Goal: Information Seeking & Learning: Find specific fact

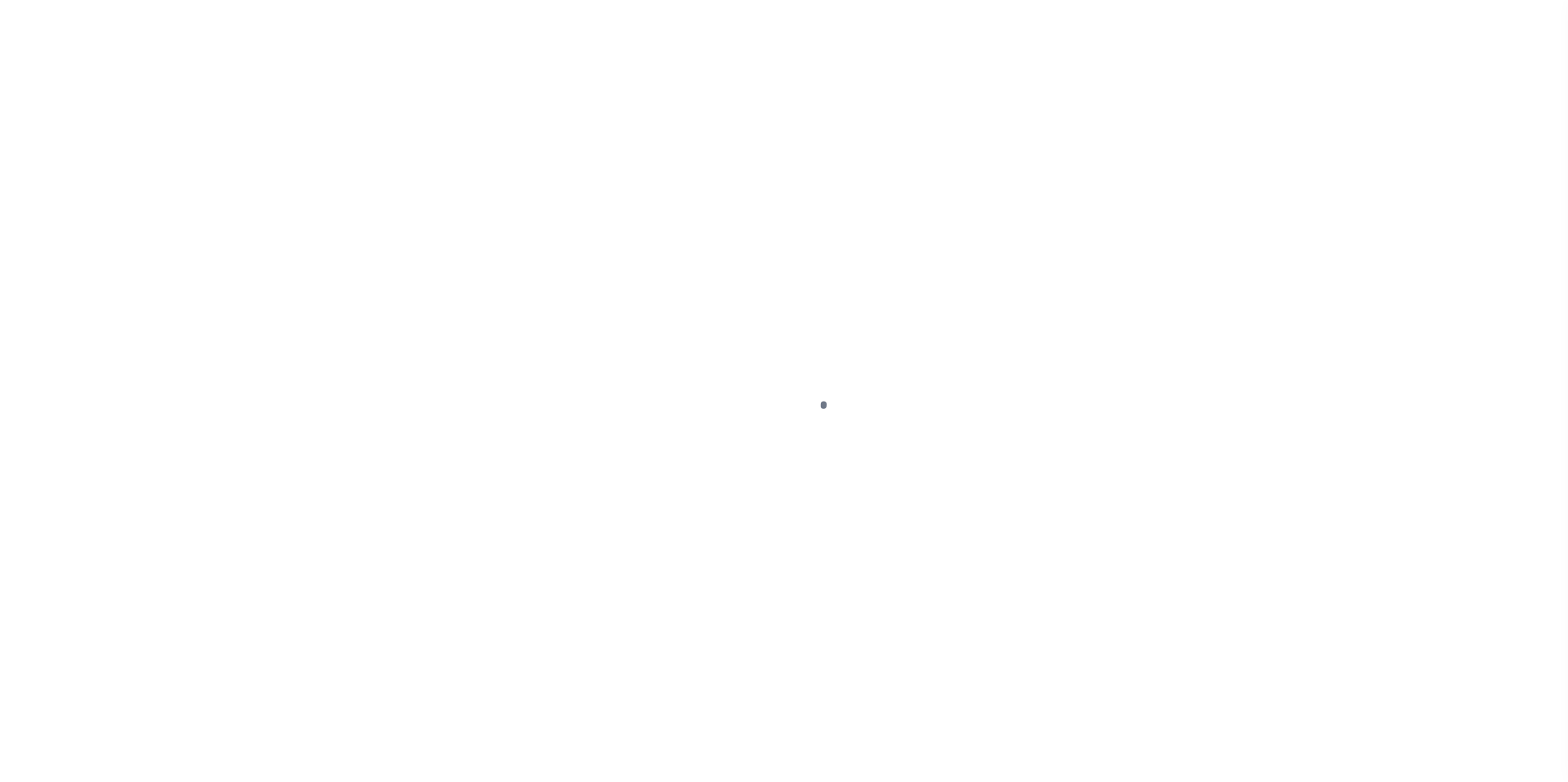
scroll to position [16, 0]
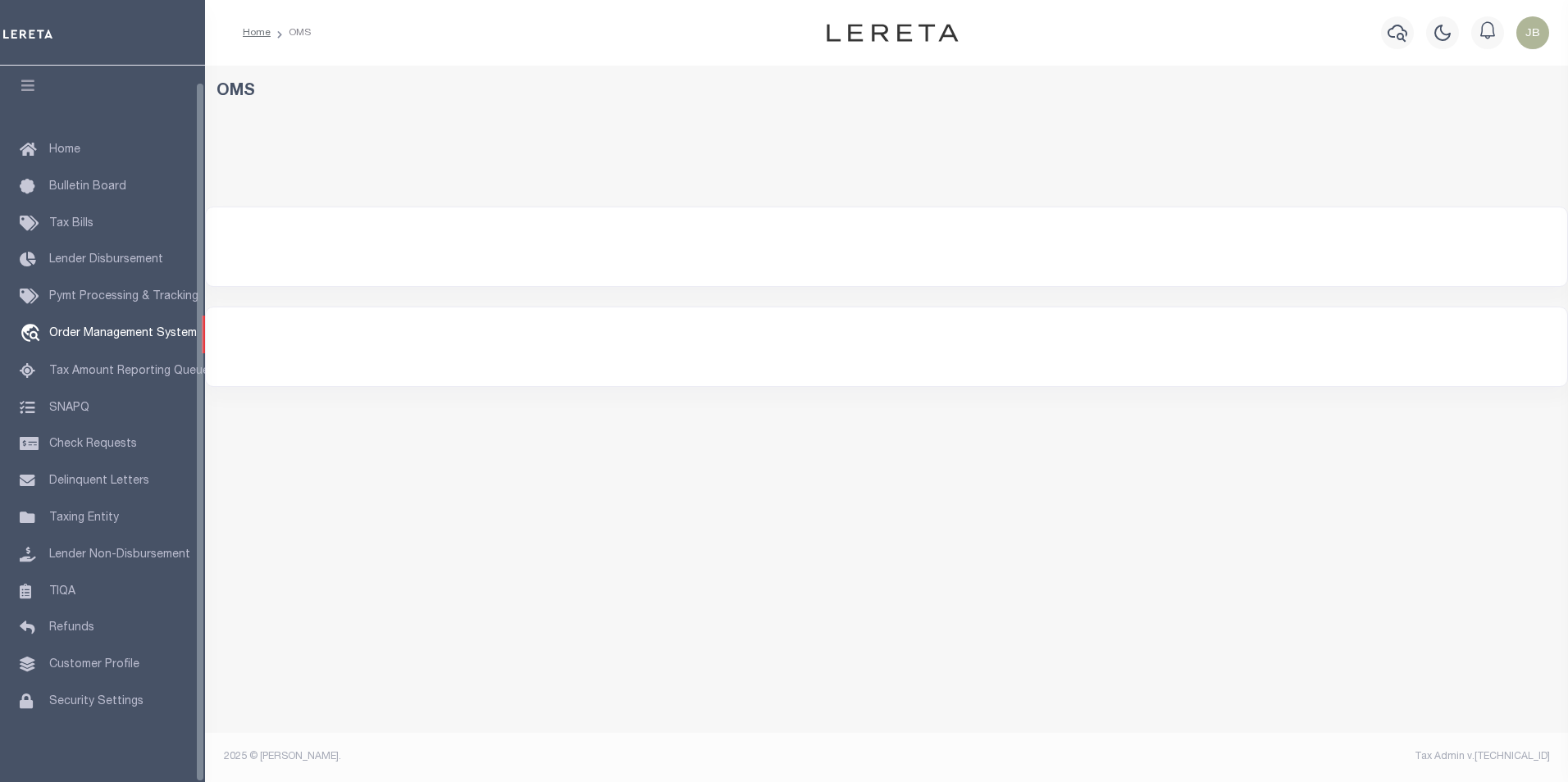
select select "200"
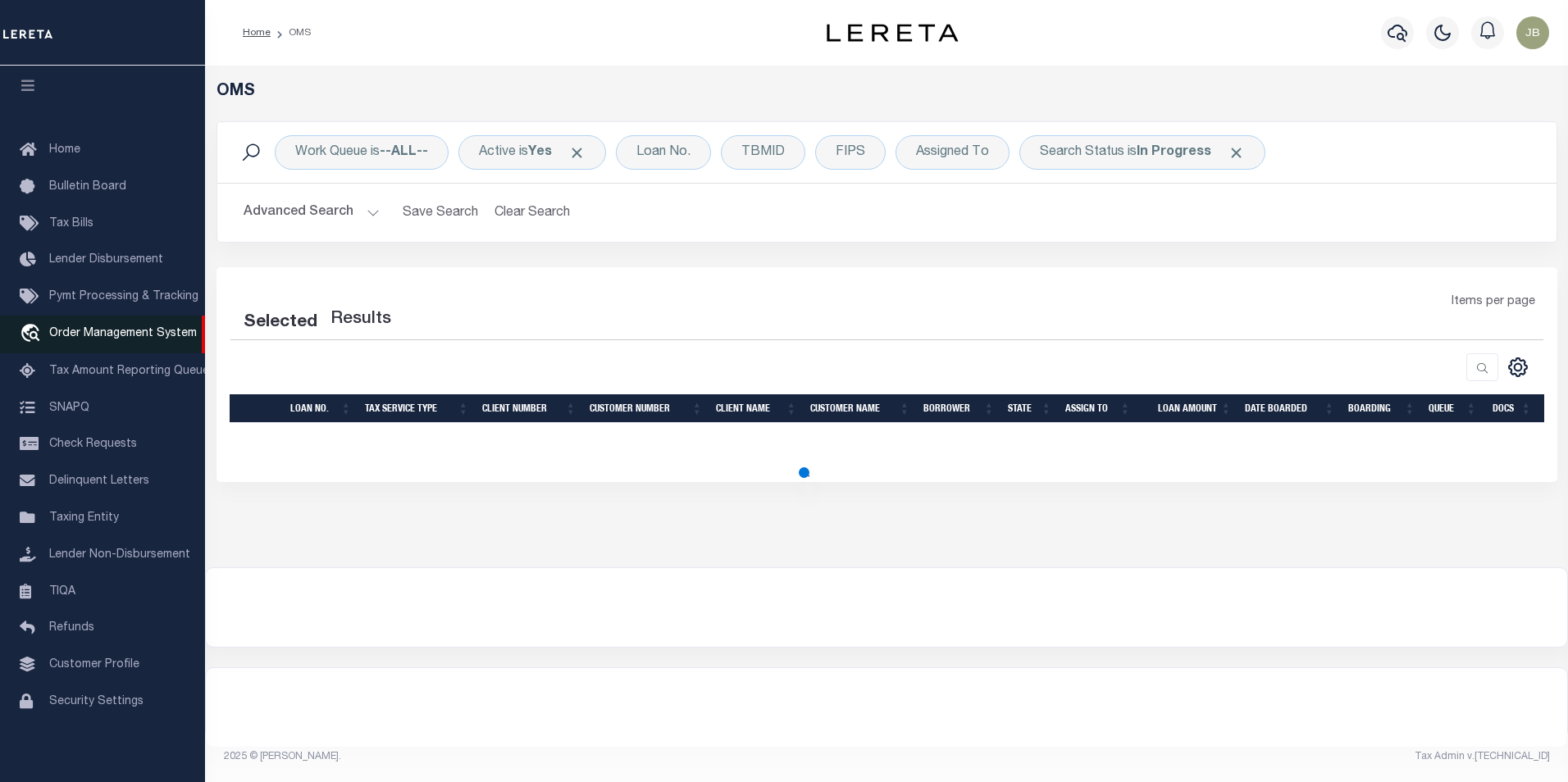
select select "200"
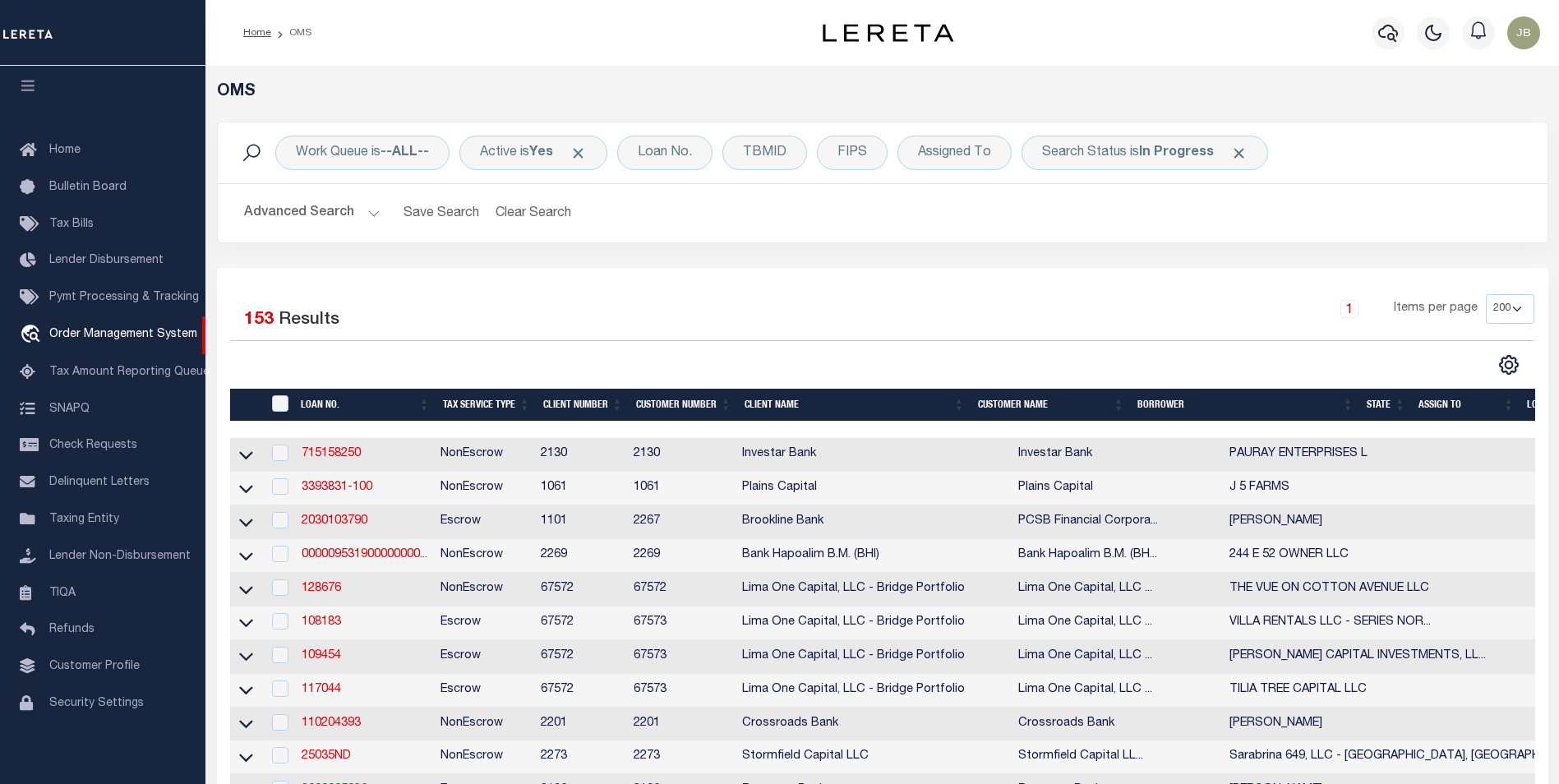
click at [362, 216] on button "Advanced Search" at bounding box center [312, 213] width 136 height 32
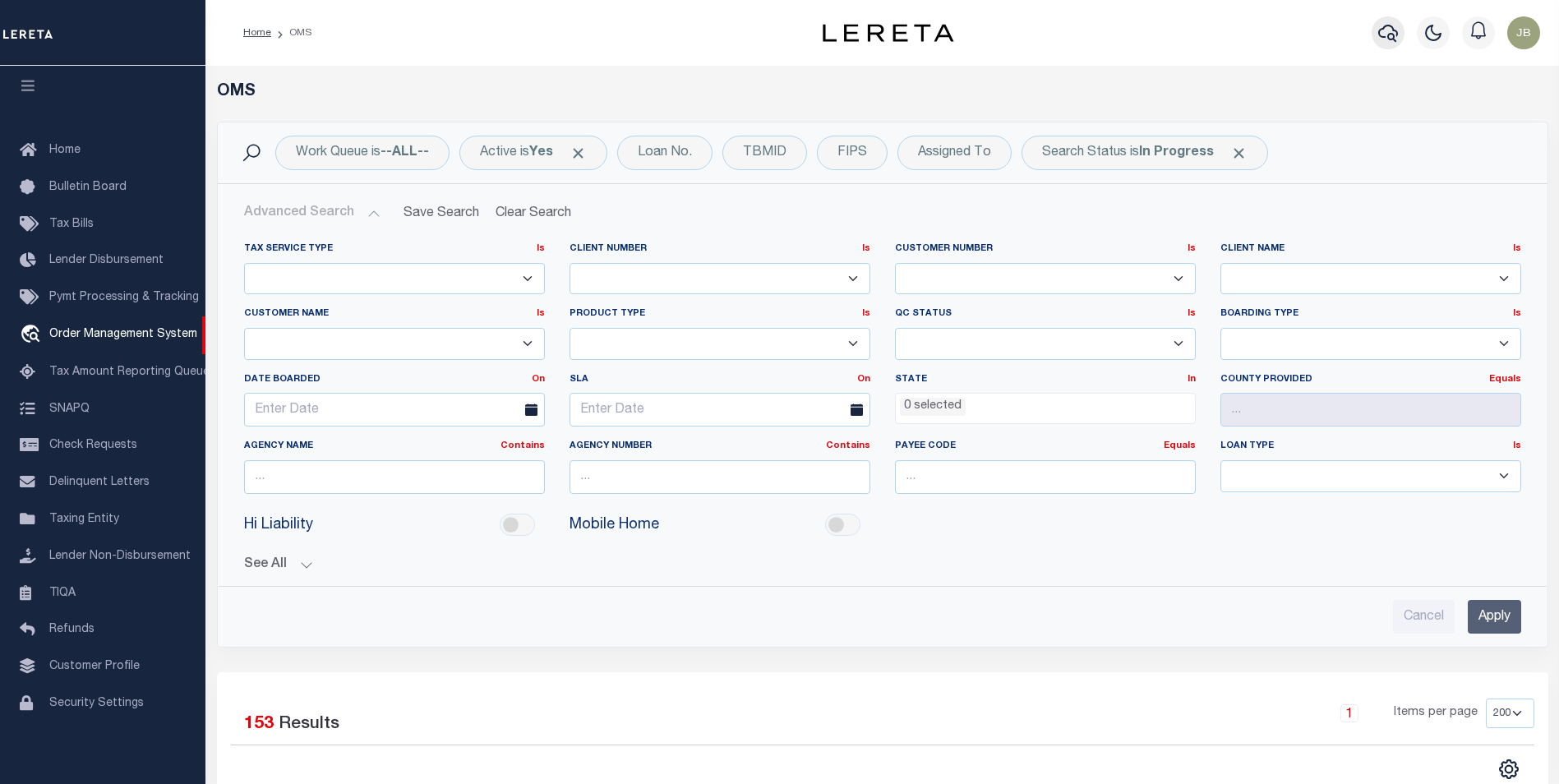
click at [1390, 33] on icon "button" at bounding box center [1388, 32] width 19 height 19
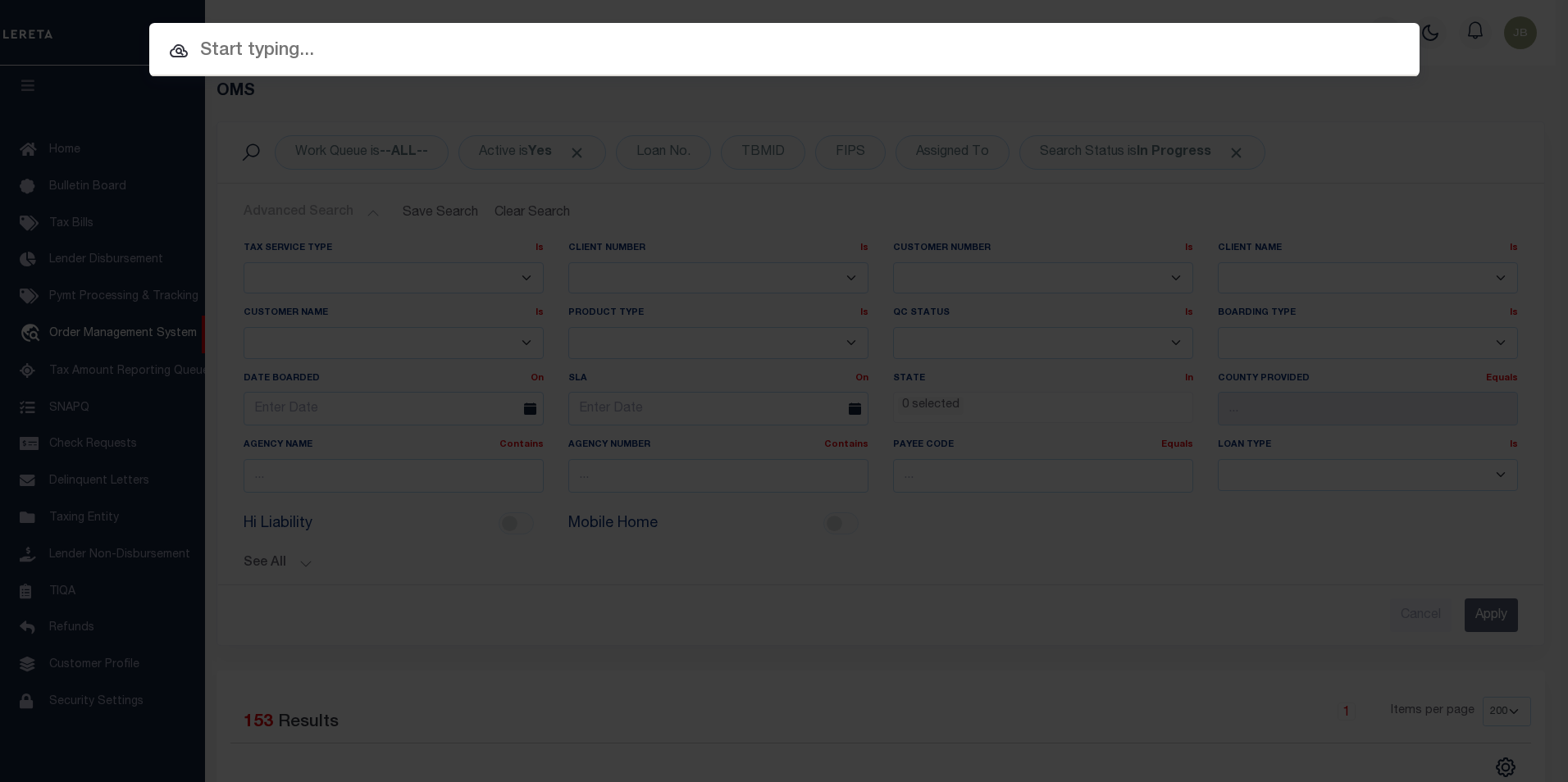
paste input "[PHONE_NUMBER]"
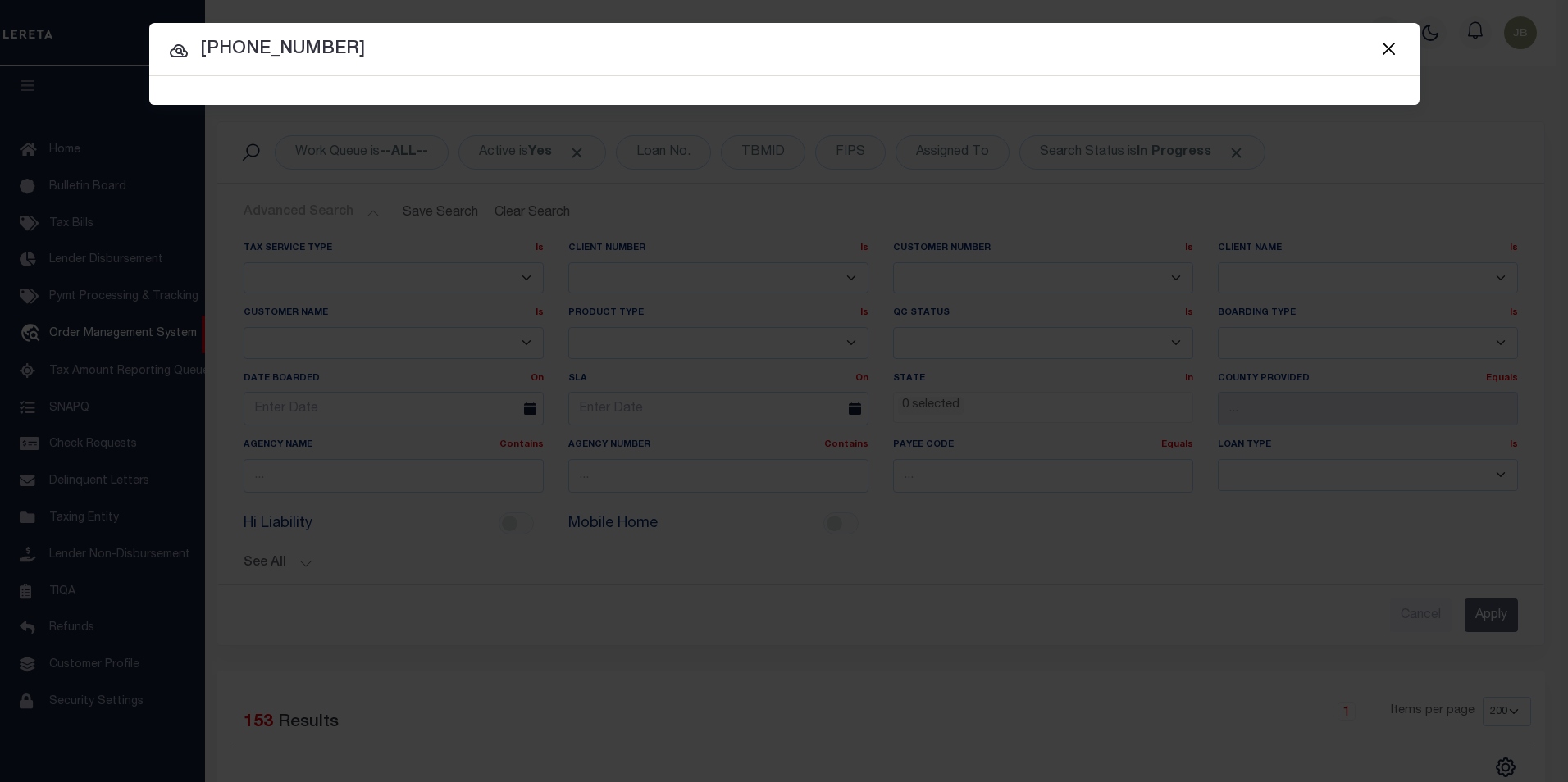
click at [382, 53] on input "[PHONE_NUMBER]" at bounding box center [785, 50] width 1271 height 29
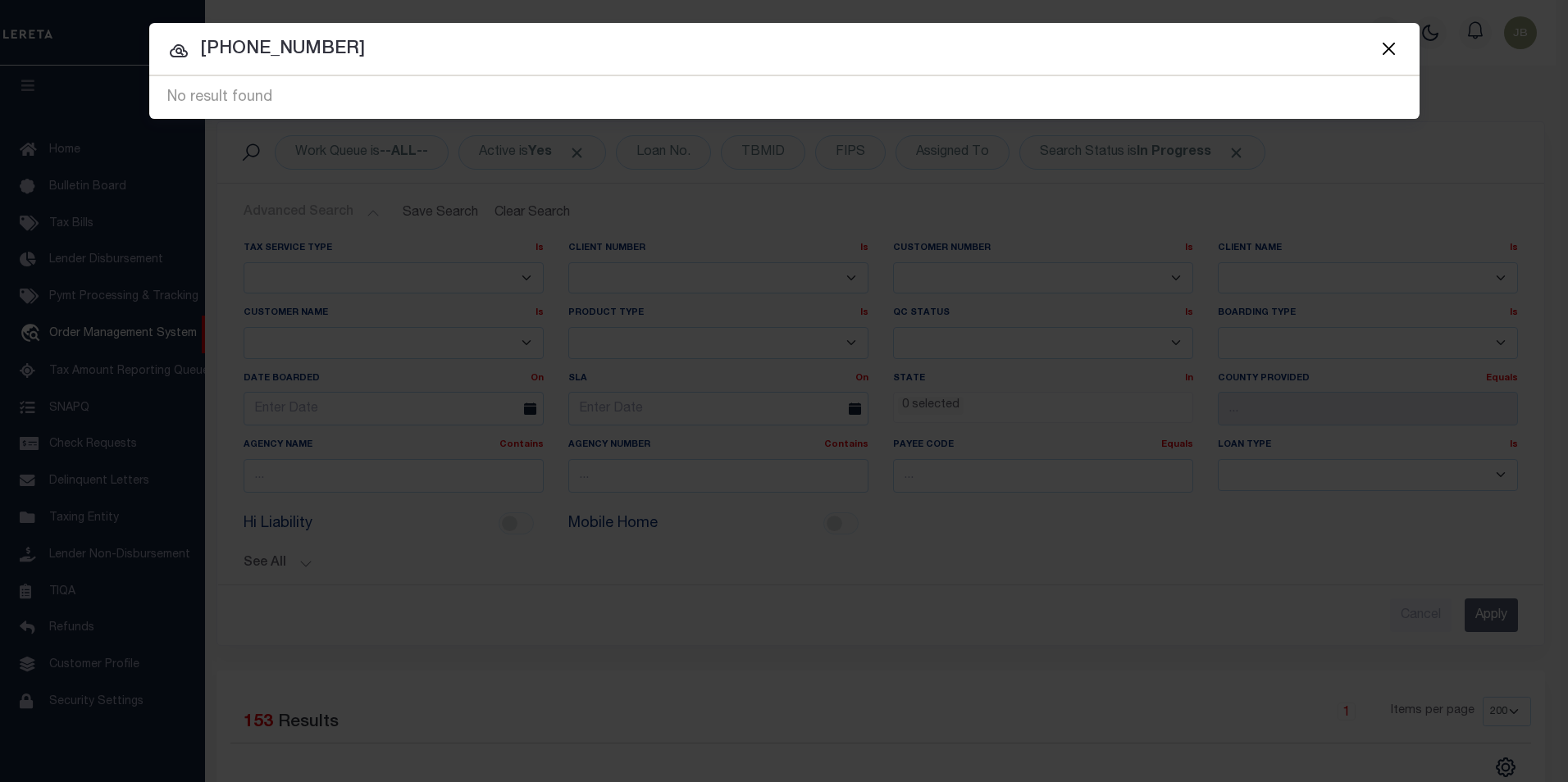
drag, startPoint x: 320, startPoint y: 46, endPoint x: 203, endPoint y: 45, distance: 117.0
click at [203, 45] on input "[PHONE_NUMBER]" at bounding box center [785, 50] width 1271 height 29
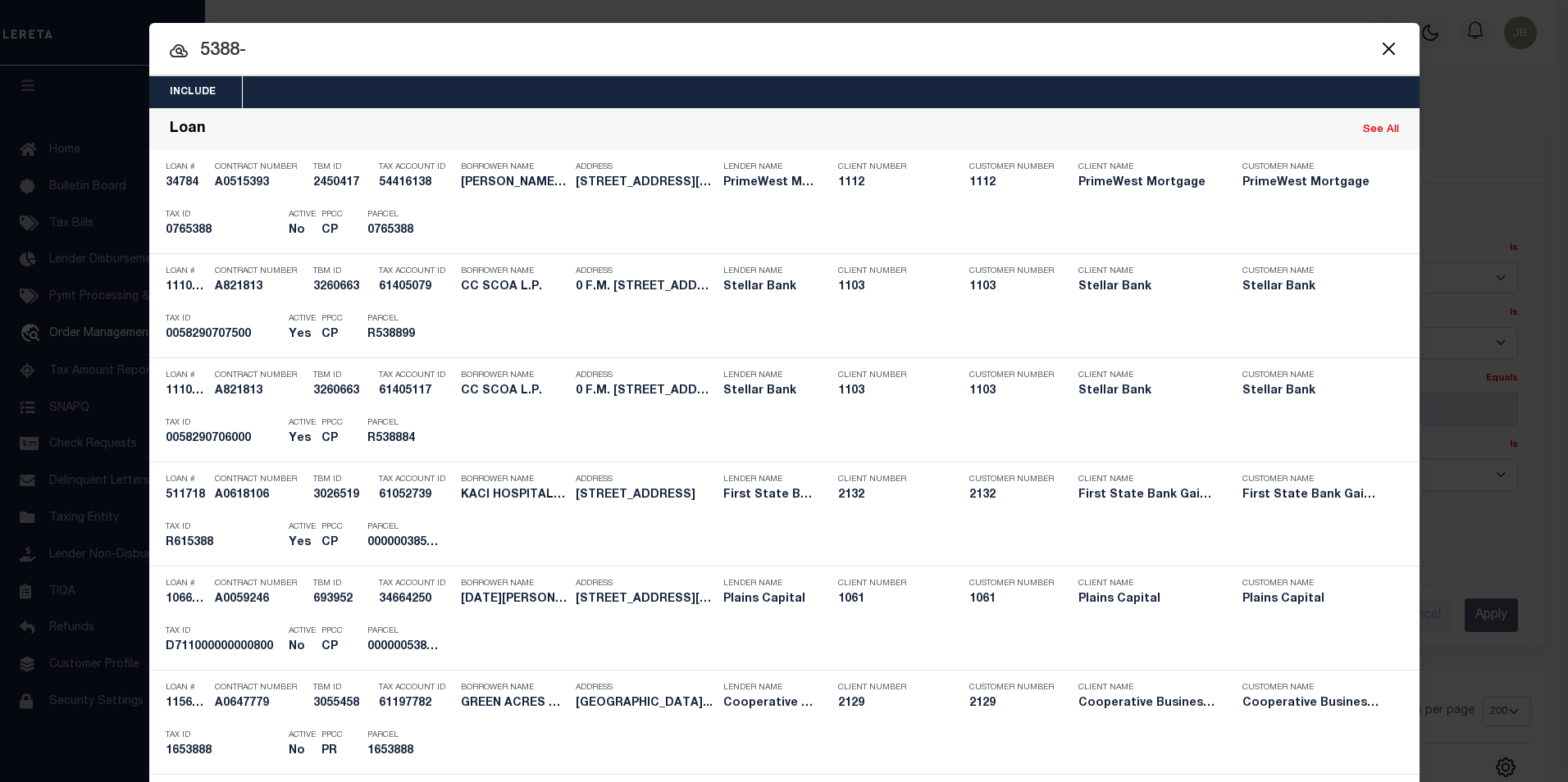
drag, startPoint x: 292, startPoint y: 48, endPoint x: 194, endPoint y: 54, distance: 98.2
click at [194, 54] on input "5388-" at bounding box center [785, 52] width 1271 height 29
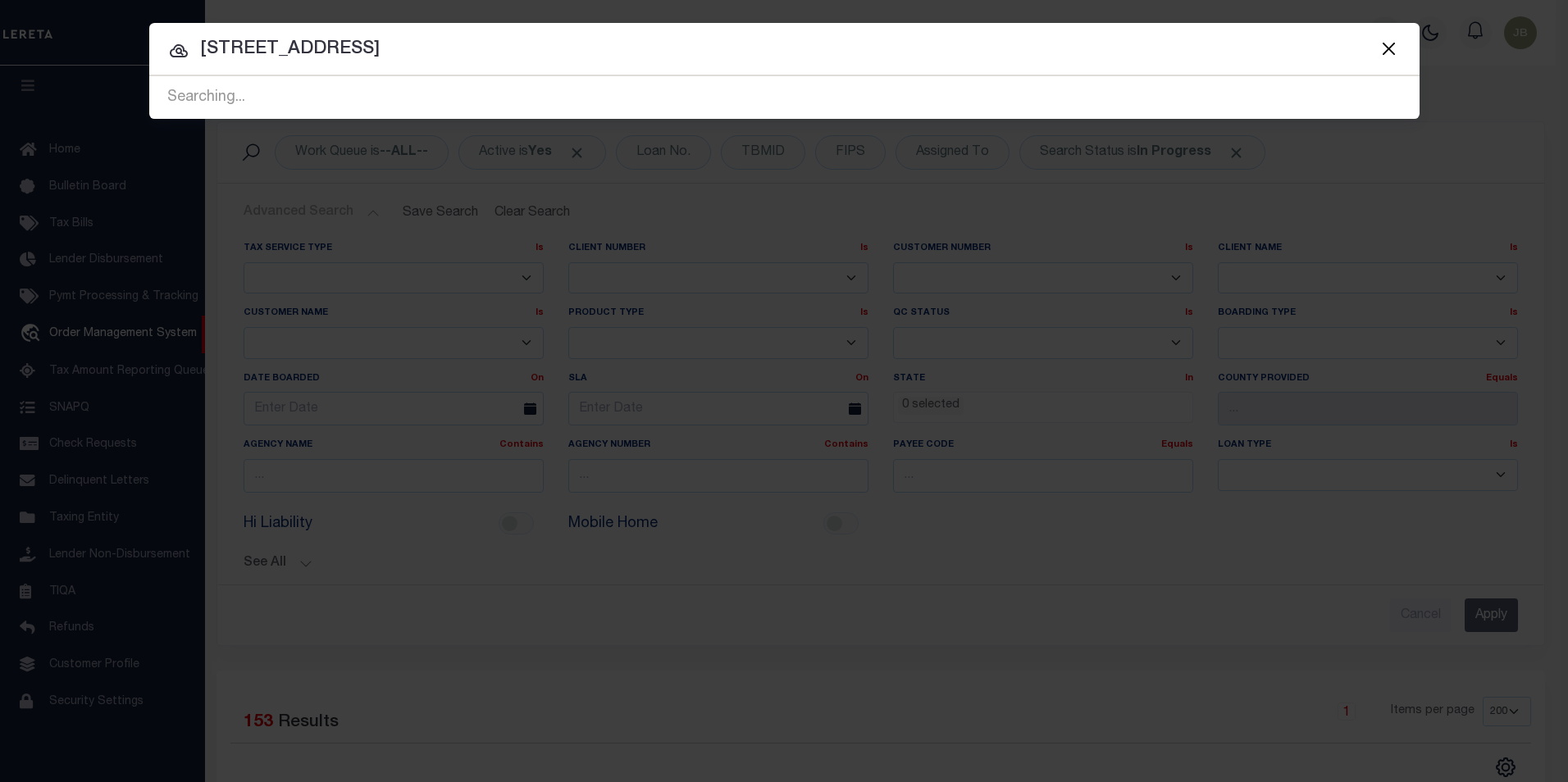
type input "[STREET_ADDRESS]"
